Goal: Check status: Check status

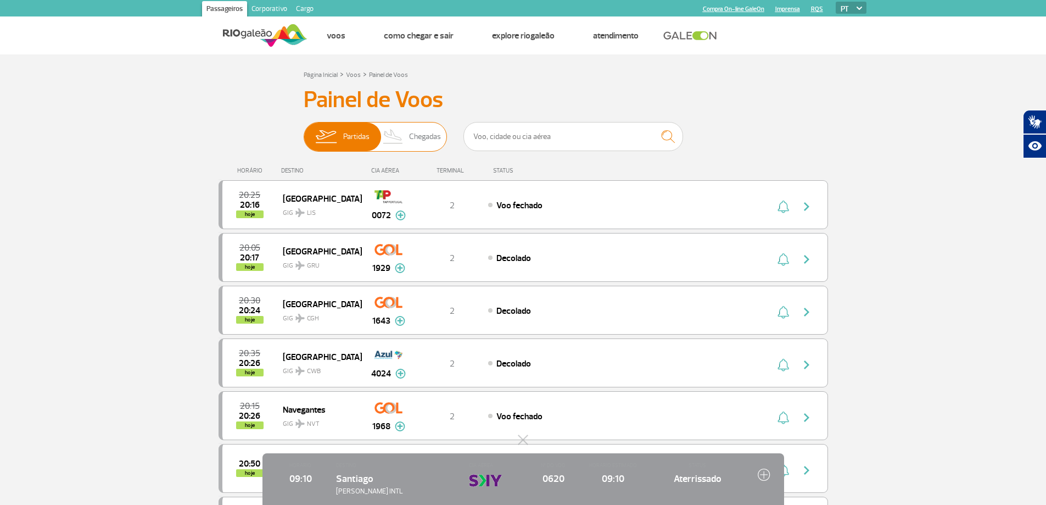
click at [434, 136] on span "Chegadas" at bounding box center [425, 136] width 32 height 29
click at [304, 131] on input "Partidas Chegadas" at bounding box center [304, 131] width 0 height 0
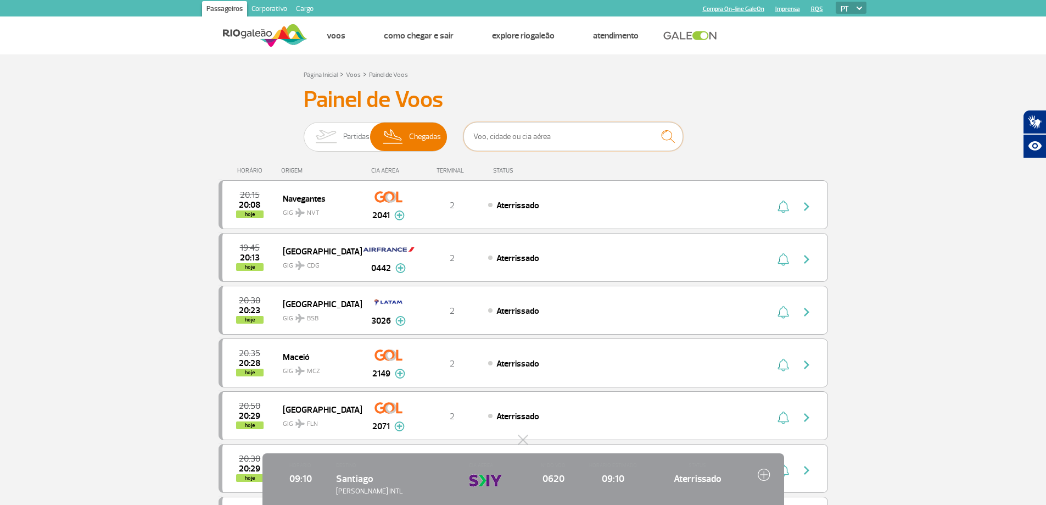
click at [521, 138] on input "text" at bounding box center [573, 136] width 220 height 29
drag, startPoint x: 72, startPoint y: 354, endPoint x: 115, endPoint y: 349, distance: 42.6
click at [431, 138] on span "Chegadas" at bounding box center [425, 136] width 32 height 29
click at [304, 131] on input "Partidas Chegadas" at bounding box center [304, 131] width 0 height 0
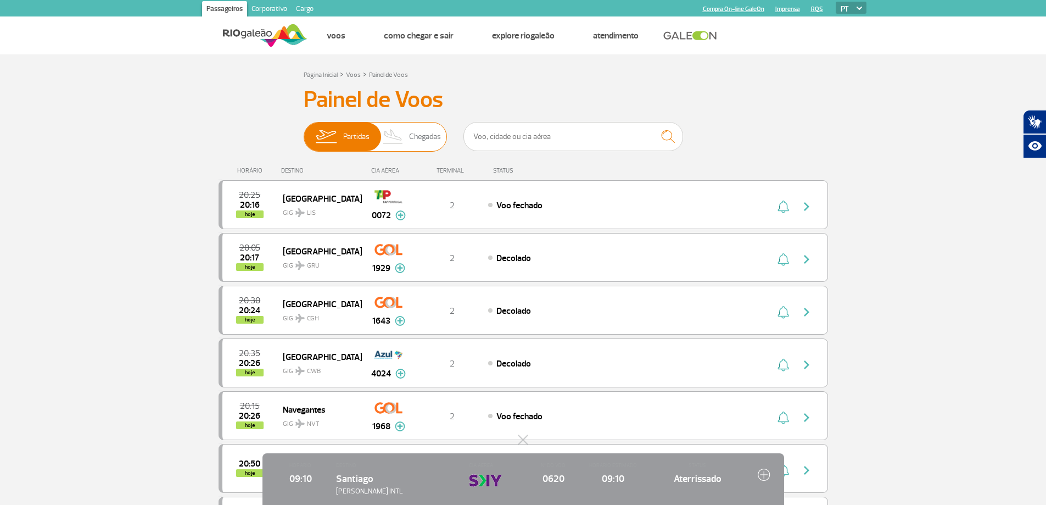
click at [431, 136] on span "Chegadas" at bounding box center [425, 136] width 32 height 29
click at [304, 131] on input "Partidas Chegadas" at bounding box center [304, 131] width 0 height 0
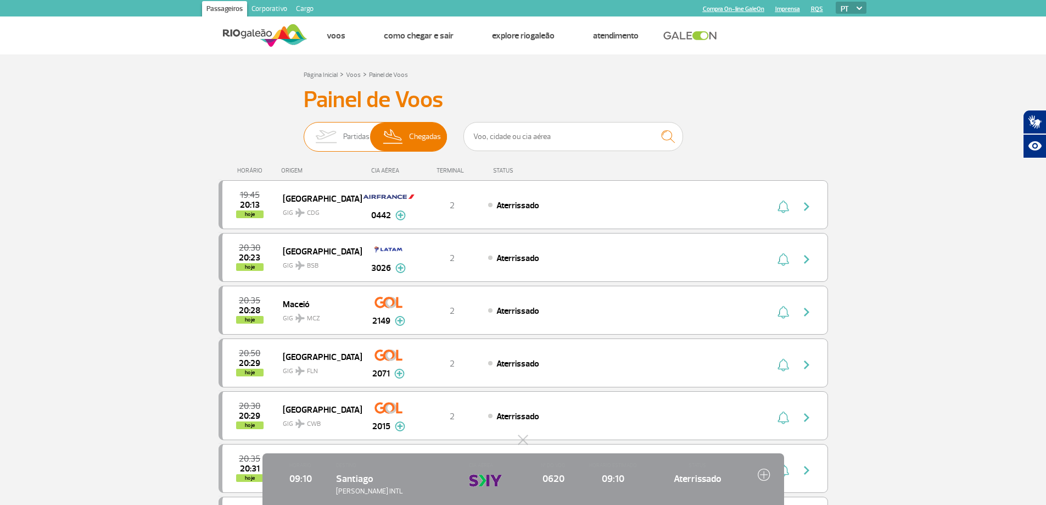
click at [440, 137] on span "Chegadas" at bounding box center [425, 136] width 32 height 29
click at [304, 131] on input "Partidas Chegadas" at bounding box center [304, 131] width 0 height 0
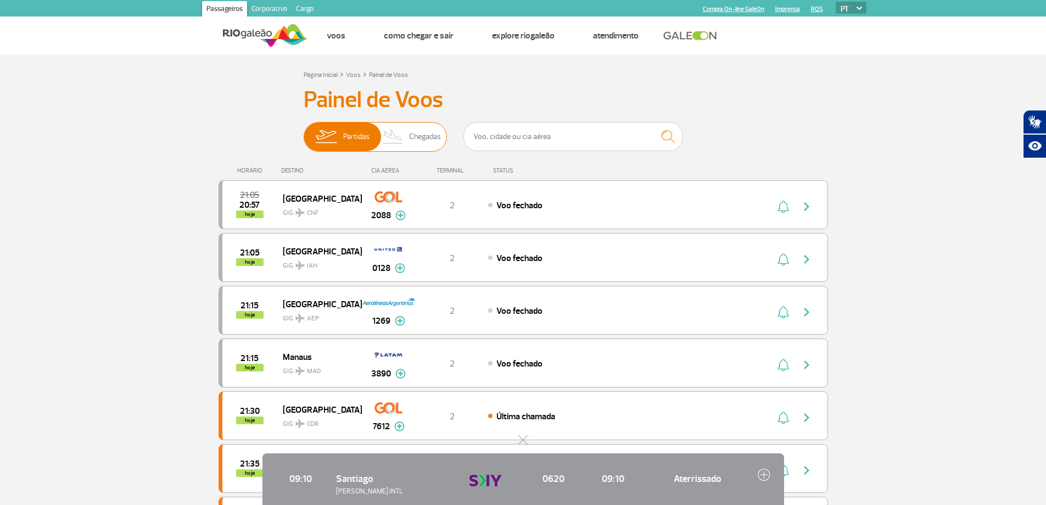
click at [430, 136] on span "Chegadas" at bounding box center [425, 136] width 32 height 29
click at [304, 131] on input "Partidas Chegadas" at bounding box center [304, 131] width 0 height 0
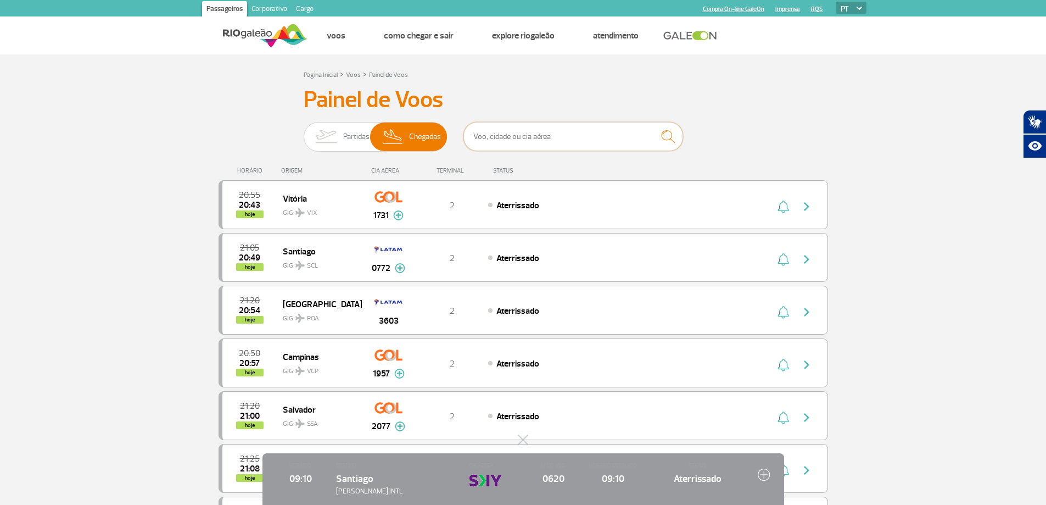
click at [497, 138] on input "text" at bounding box center [573, 136] width 220 height 29
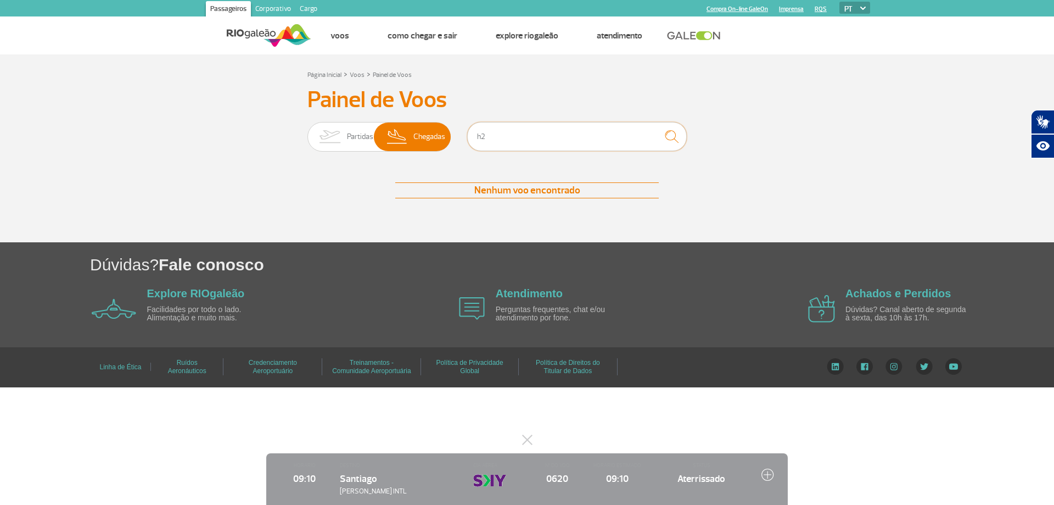
type input "h"
type input "h2 622"
